Goal: Task Accomplishment & Management: Use online tool/utility

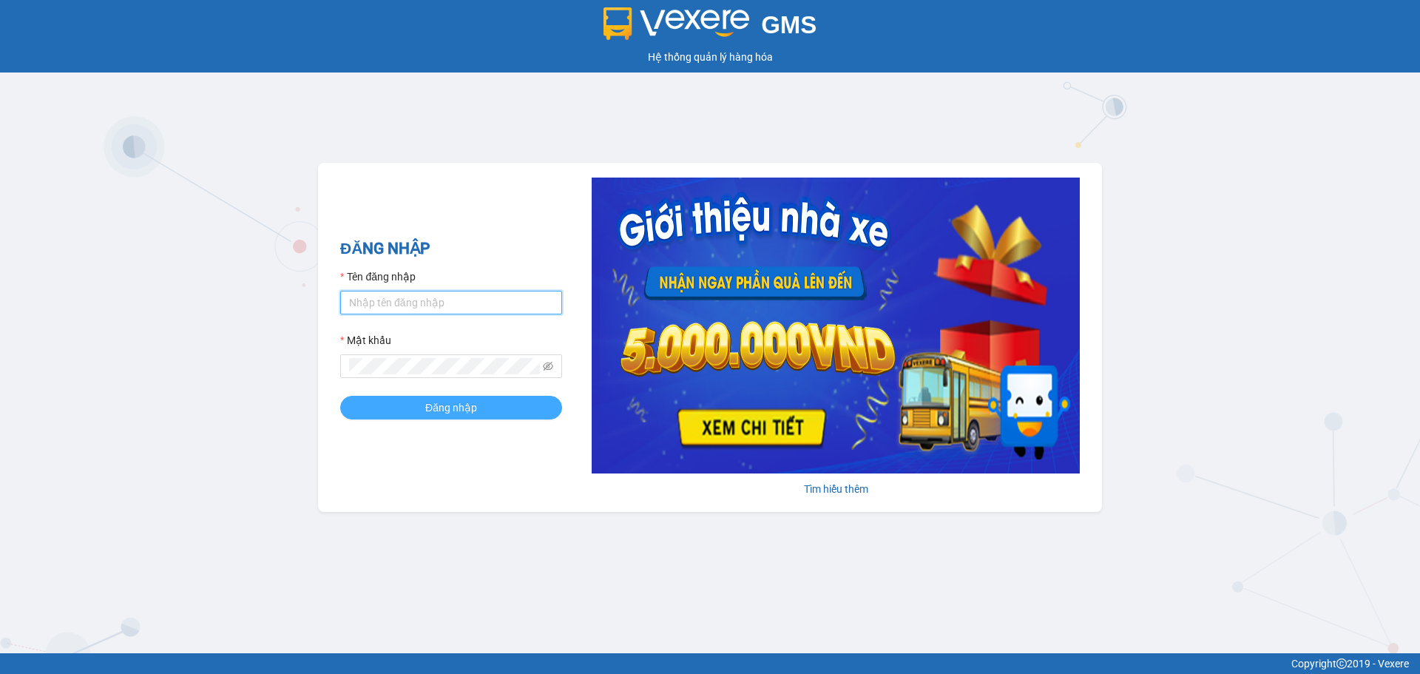
type input "dnduc.ducphatth"
click at [444, 404] on span "Đăng nhập" at bounding box center [451, 407] width 52 height 16
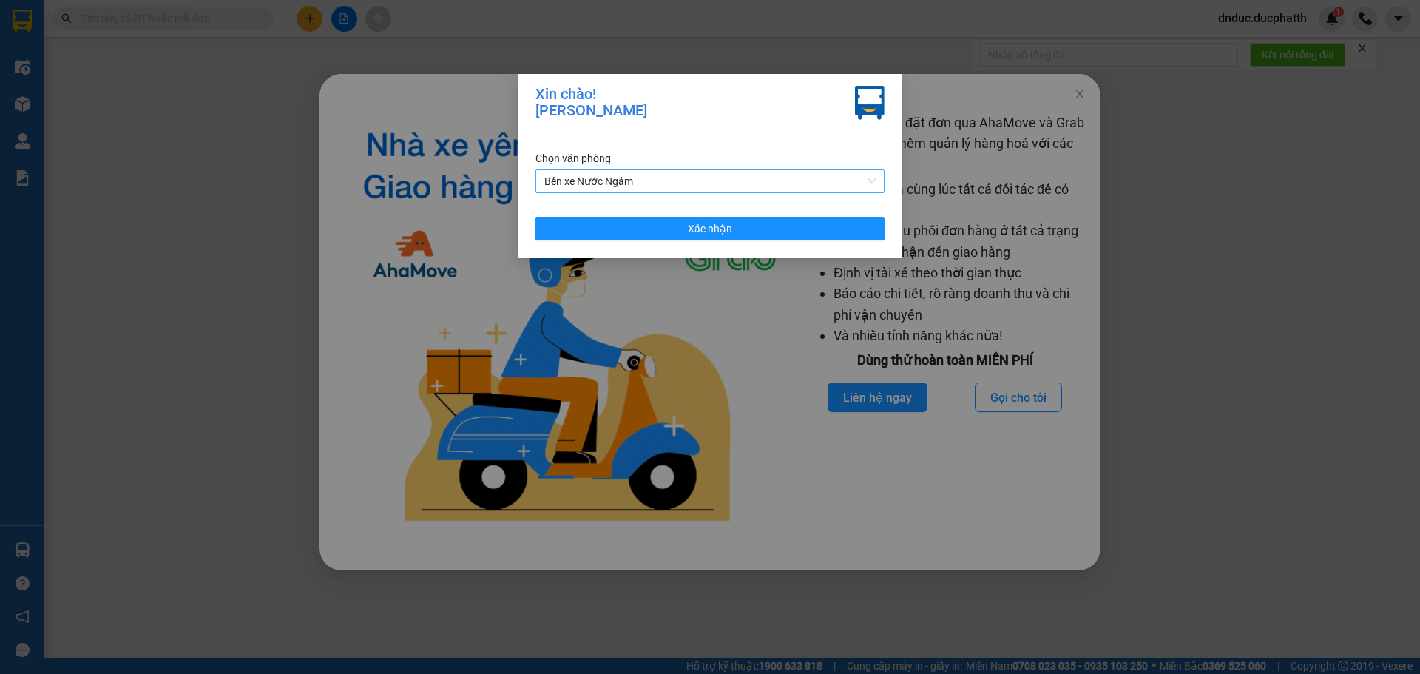
click at [748, 178] on span "Bến xe Nước Ngầm" at bounding box center [709, 181] width 331 height 22
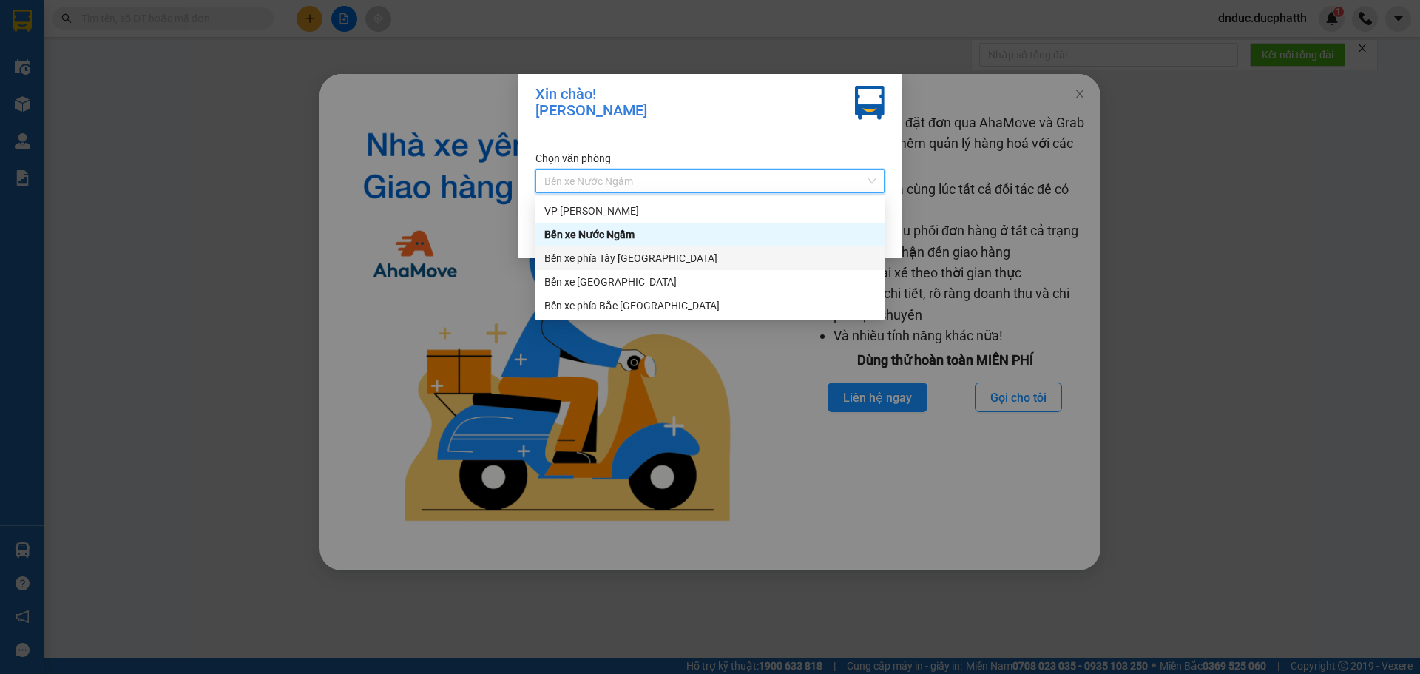
click at [660, 262] on div "Bến xe phía Tây [GEOGRAPHIC_DATA]" at bounding box center [709, 258] width 331 height 16
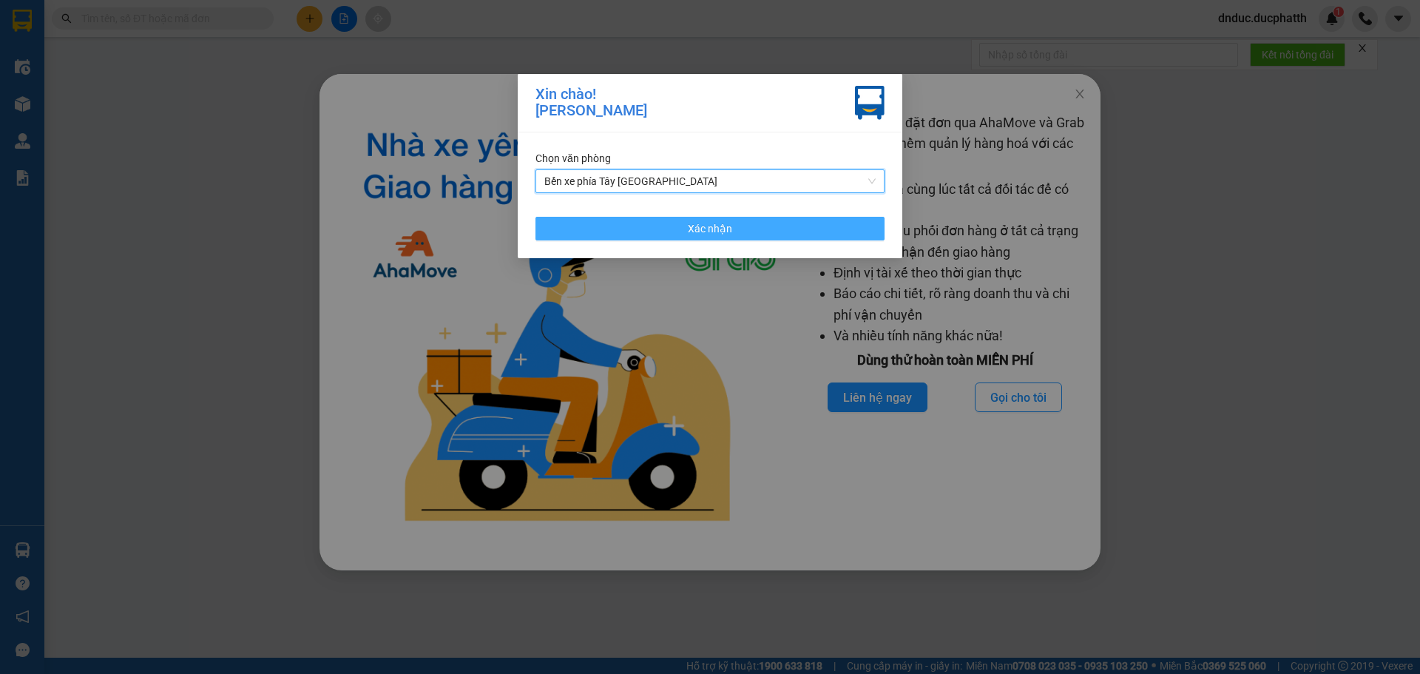
click at [734, 220] on button "Xác nhận" at bounding box center [709, 229] width 349 height 24
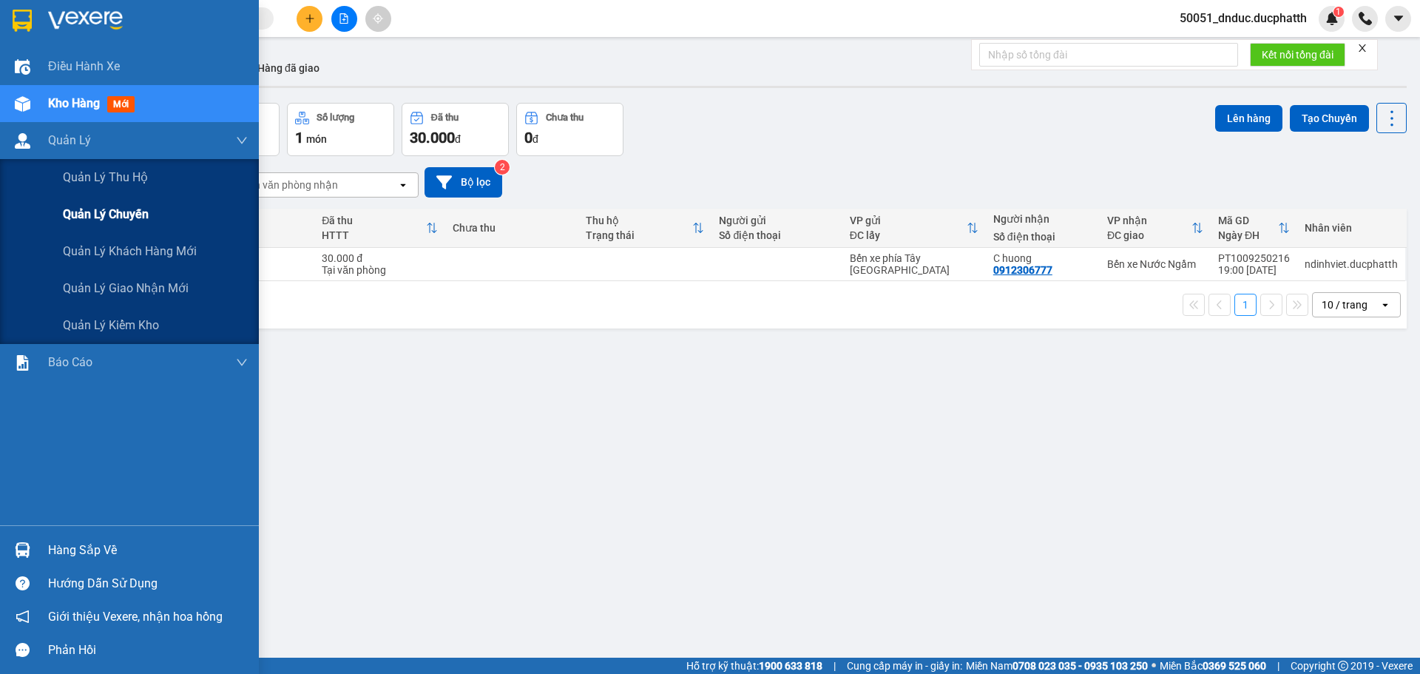
click at [106, 201] on div "Quản lý chuyến" at bounding box center [155, 214] width 185 height 37
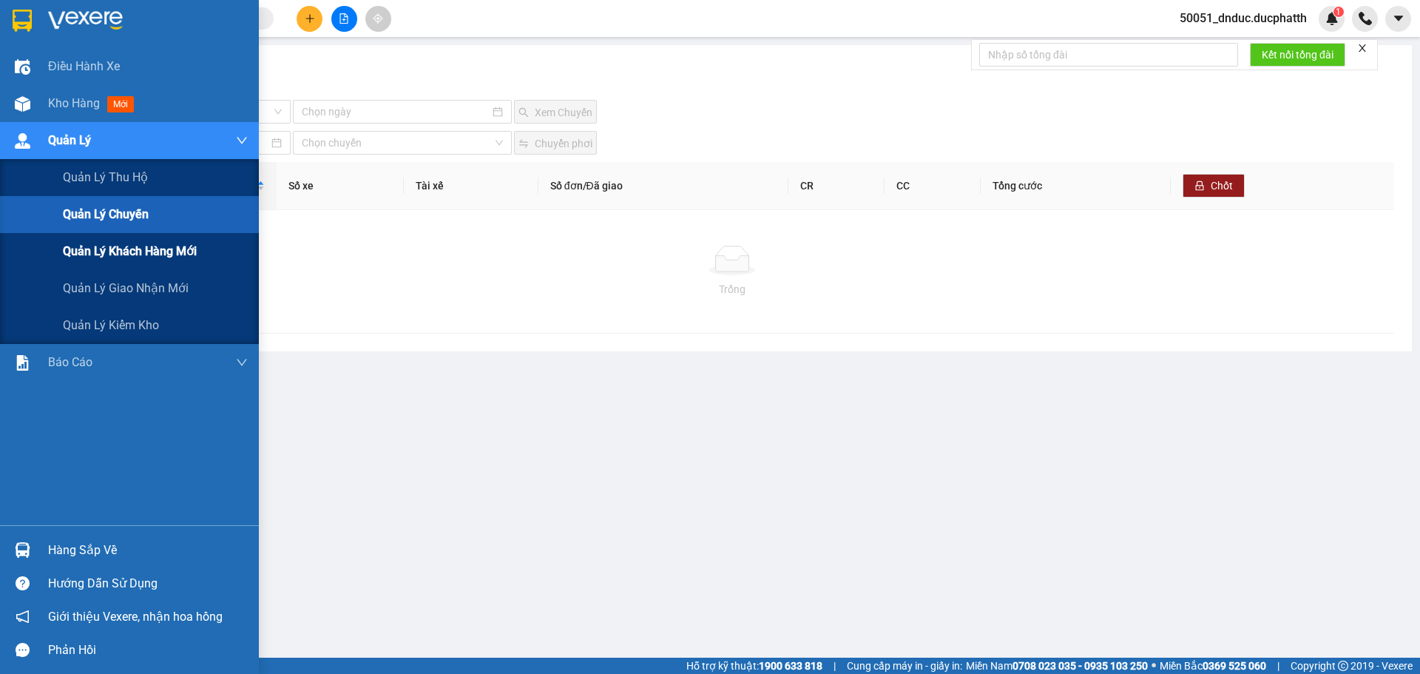
click at [119, 260] on span "Quản lý khách hàng mới" at bounding box center [130, 251] width 134 height 18
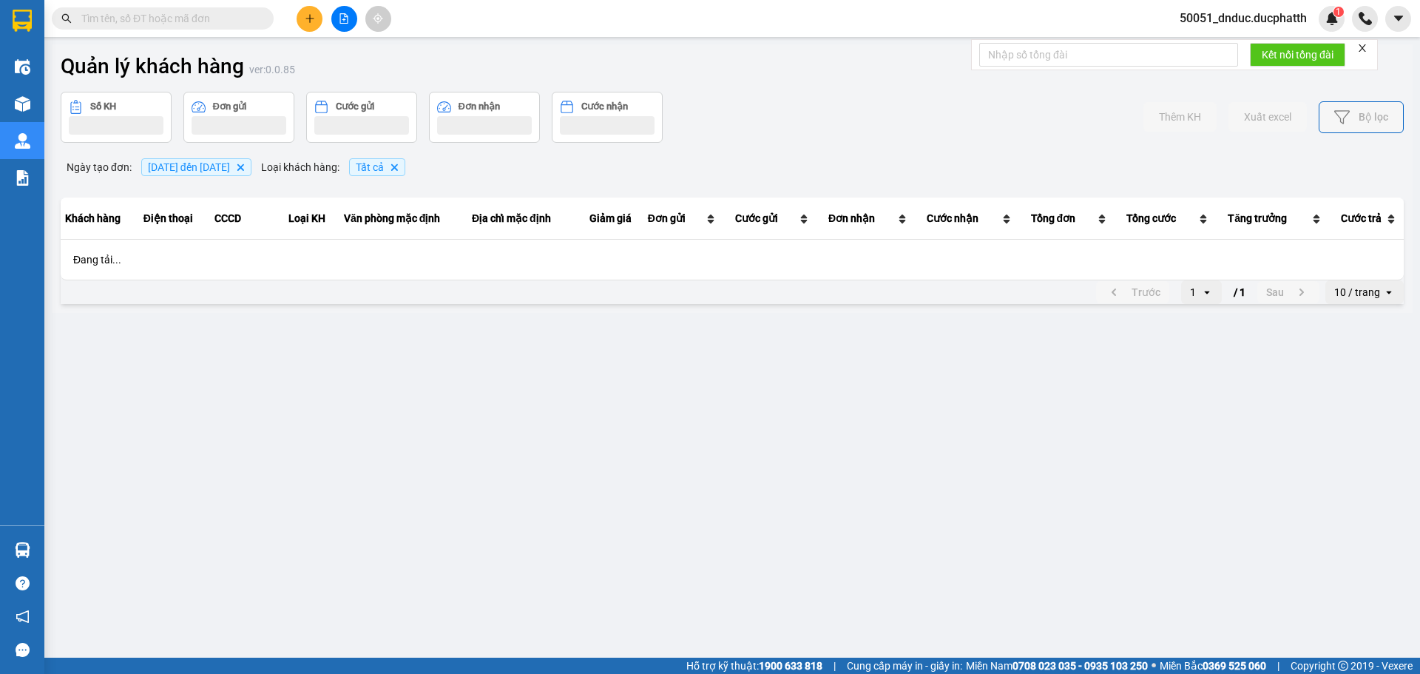
click at [115, 267] on div "Đang tải..." at bounding box center [731, 259] width 1341 height 38
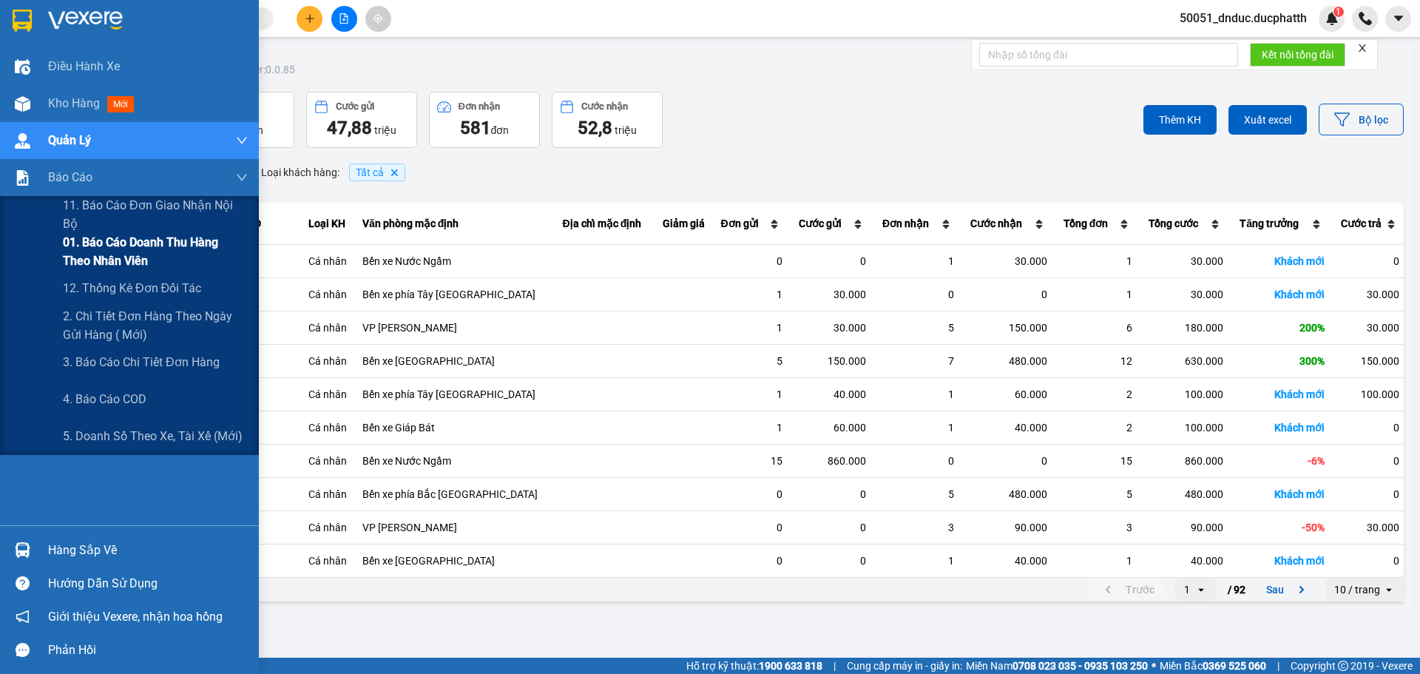
click at [166, 241] on span "01. Báo cáo doanh thu hàng theo nhân viên" at bounding box center [155, 251] width 185 height 37
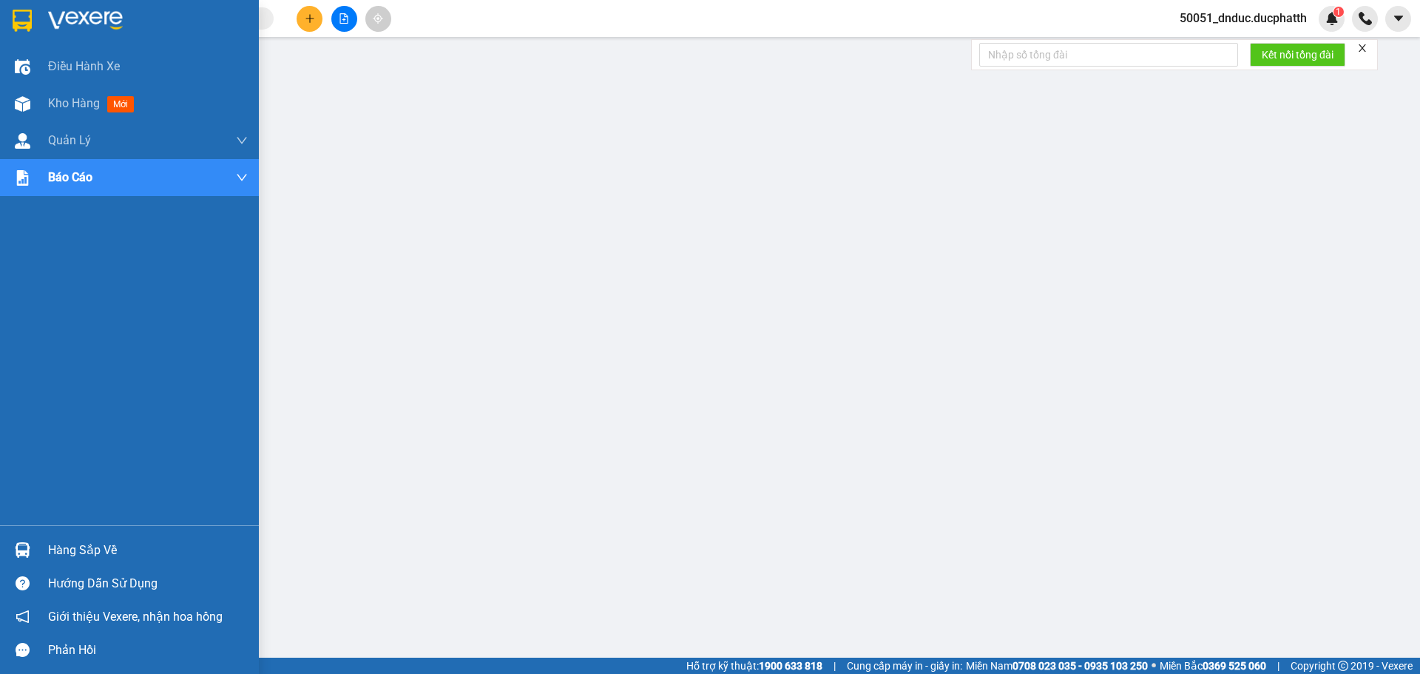
click at [5, 327] on div "Điều hành xe Kho hàng mới Quản [PERSON_NAME] lý thu hộ Quản lý chuyến Quản lý k…" at bounding box center [129, 286] width 259 height 477
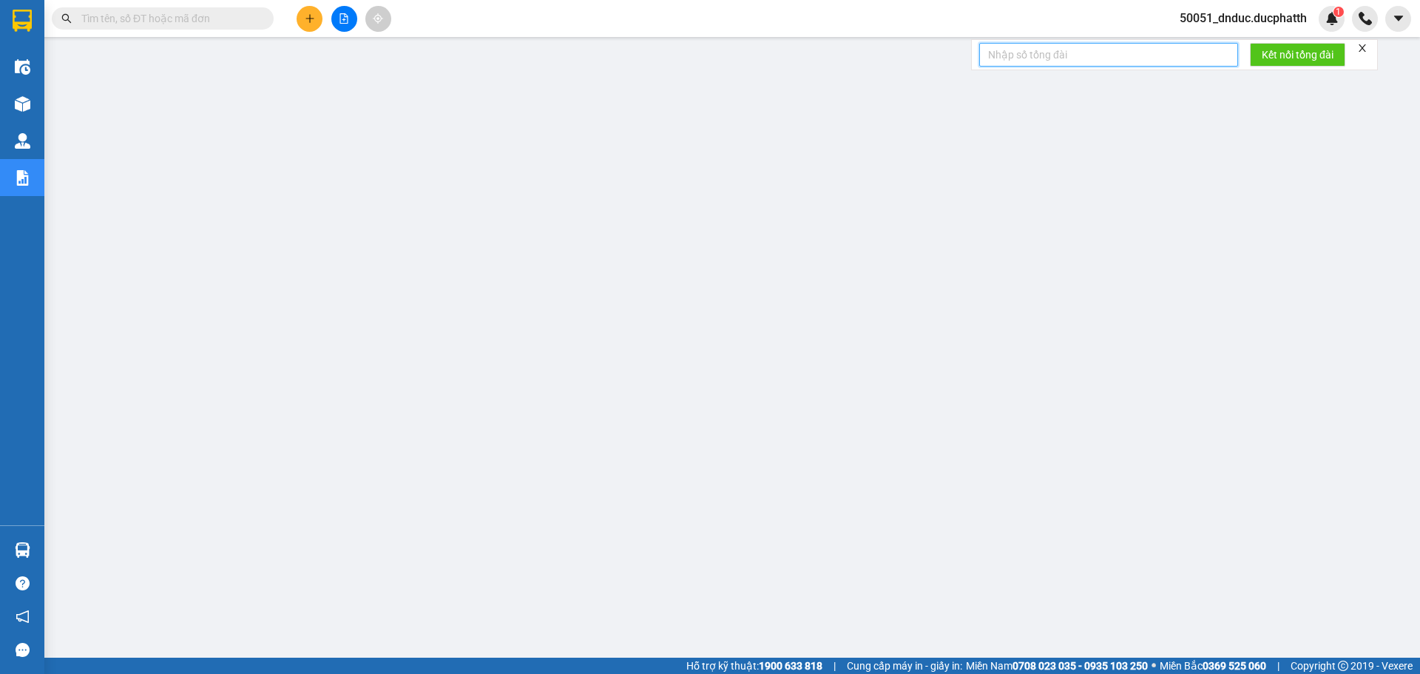
click at [1140, 54] on input "text" at bounding box center [1108, 55] width 259 height 24
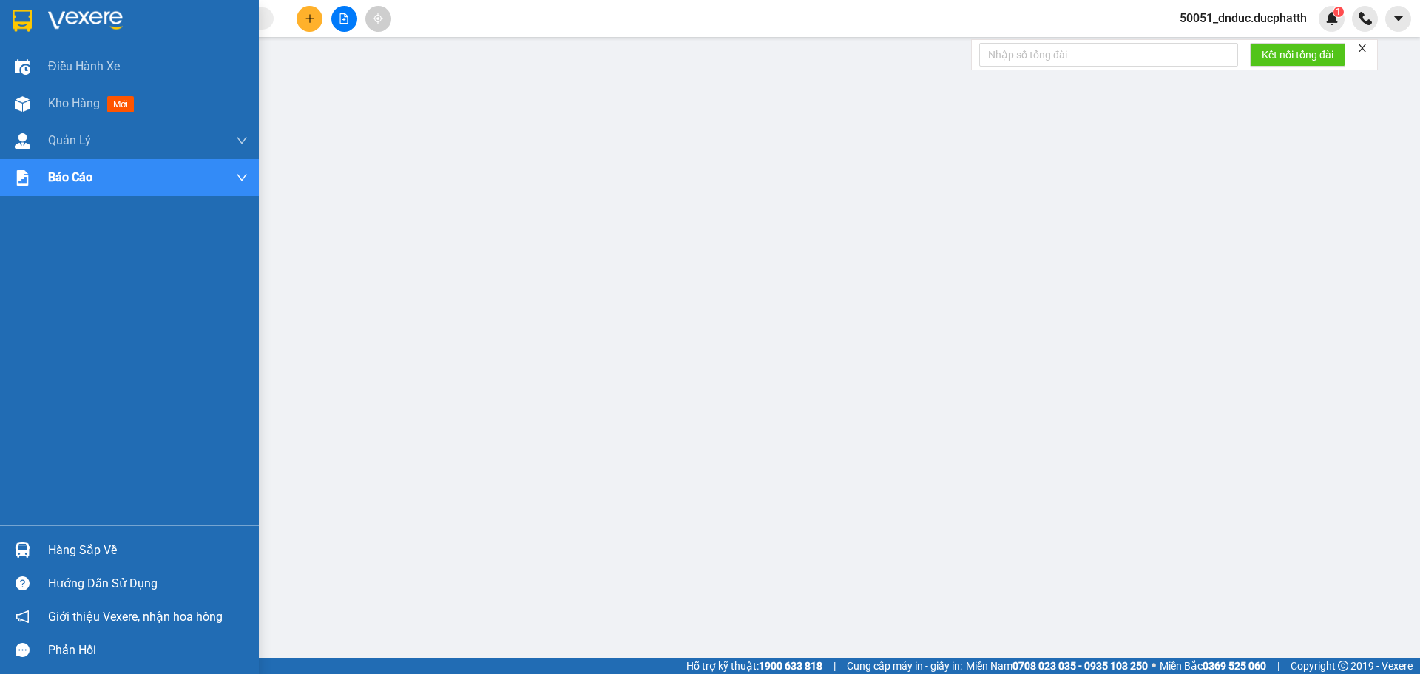
click at [4, 419] on div "Điều hành xe Kho hàng mới Quản [PERSON_NAME] lý thu hộ Quản lý chuyến Quản lý k…" at bounding box center [129, 286] width 259 height 477
